Goal: Information Seeking & Learning: Learn about a topic

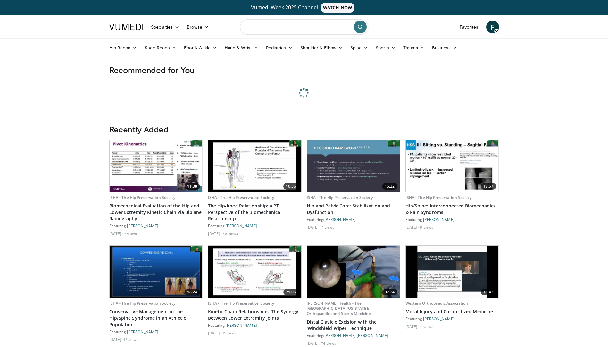
click at [252, 27] on input "Search topics, interventions" at bounding box center [304, 26] width 128 height 15
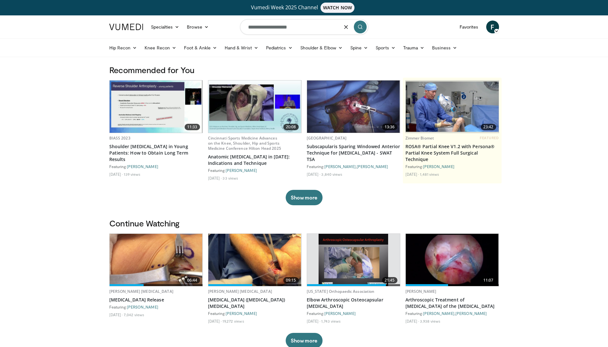
type input "**********"
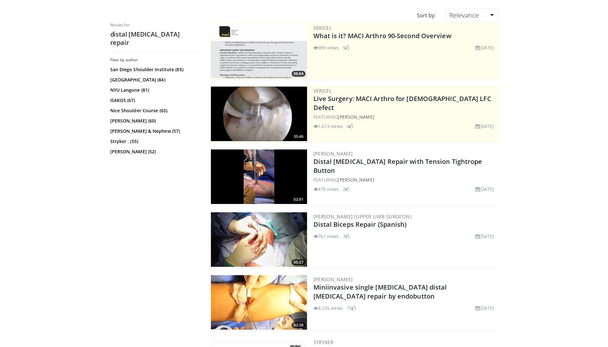
scroll to position [96, 0]
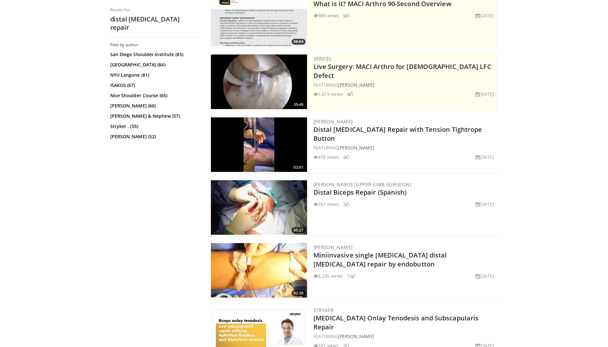
click at [261, 135] on img at bounding box center [259, 144] width 96 height 55
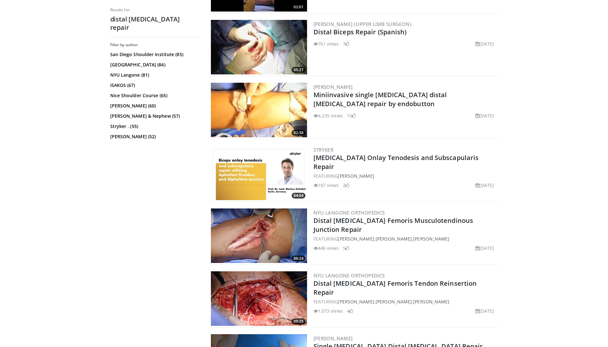
scroll to position [289, 0]
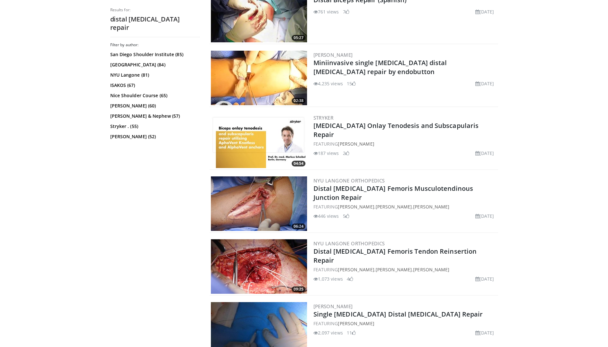
click at [257, 147] on img at bounding box center [259, 141] width 96 height 55
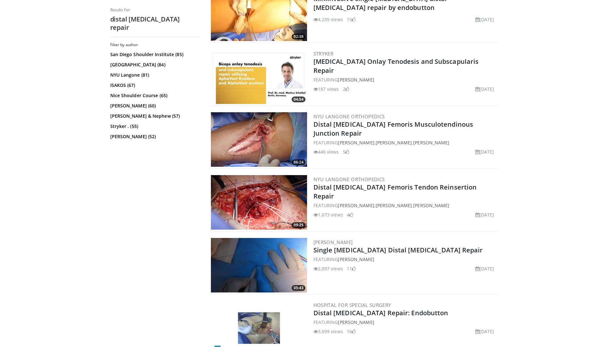
scroll to position [481, 0]
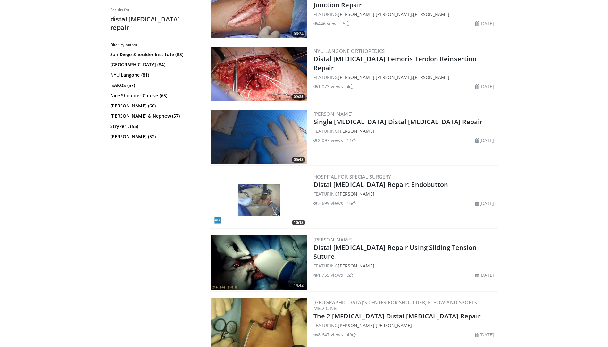
click at [274, 128] on img at bounding box center [259, 137] width 96 height 55
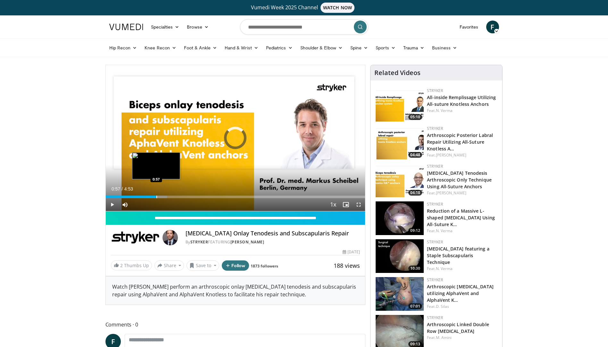
click at [156, 196] on div "Progress Bar" at bounding box center [156, 197] width 1 height 3
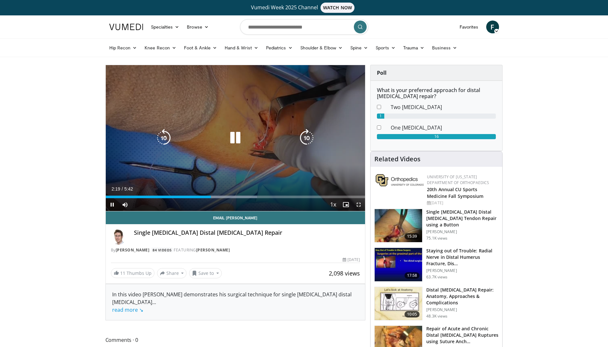
click at [233, 143] on icon "Video Player" at bounding box center [235, 138] width 18 height 18
